Goal: Task Accomplishment & Management: Use online tool/utility

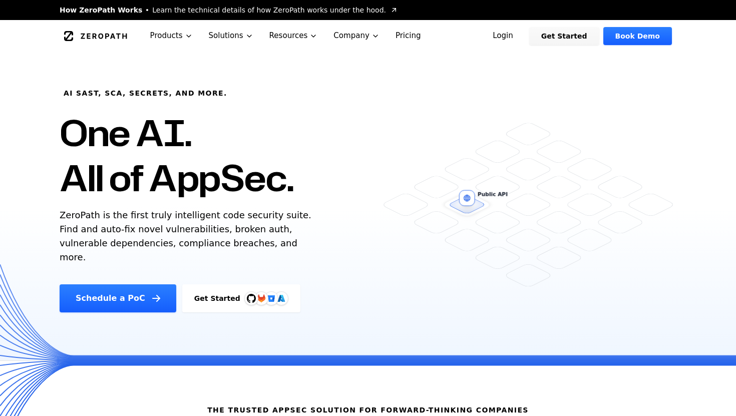
click at [517, 30] on link "Login" at bounding box center [503, 36] width 45 height 18
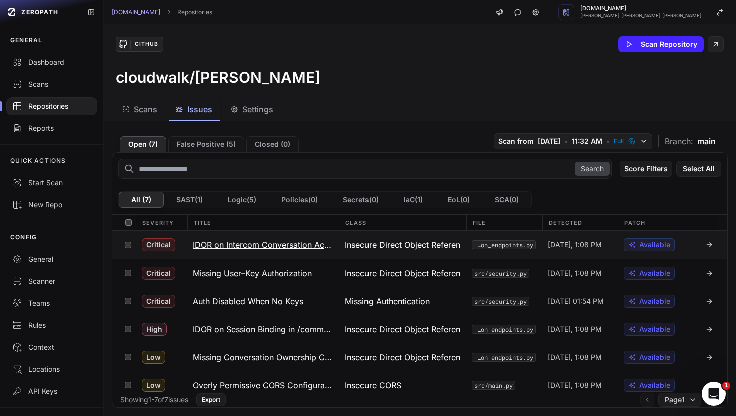
click at [337, 245] on button "IDOR on Intercom Conversation Actions" at bounding box center [263, 245] width 152 height 28
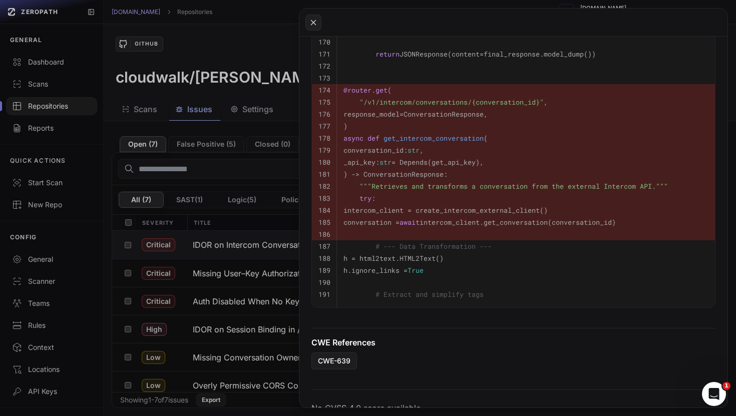
scroll to position [531, 0]
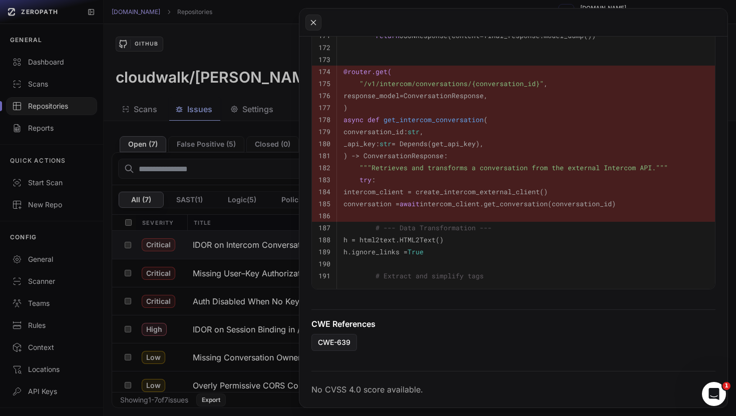
click at [253, 305] on button at bounding box center [368, 208] width 736 height 416
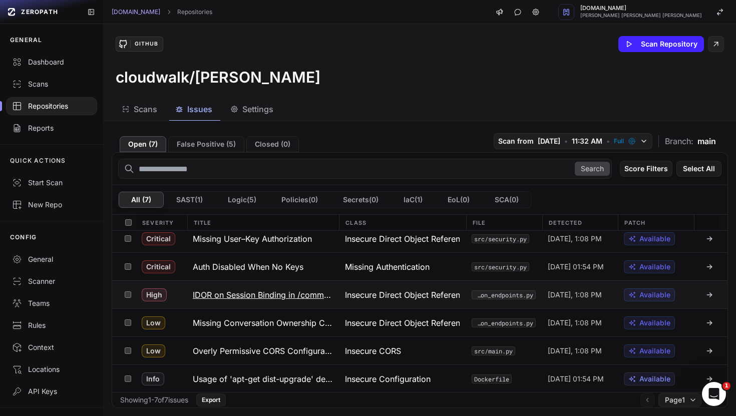
scroll to position [35, 0]
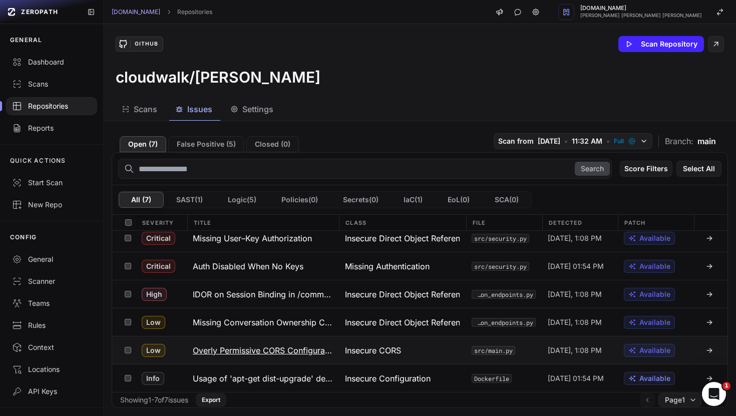
click at [294, 348] on h3 "Overly Permissive CORS Configuration" at bounding box center [263, 351] width 140 height 12
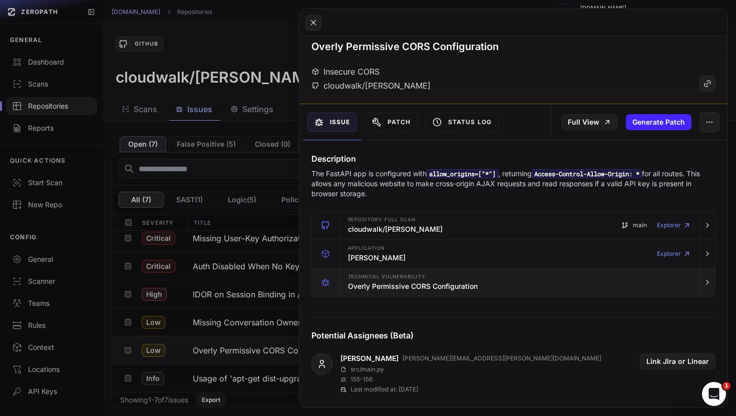
scroll to position [63, 0]
